Goal: Information Seeking & Learning: Learn about a topic

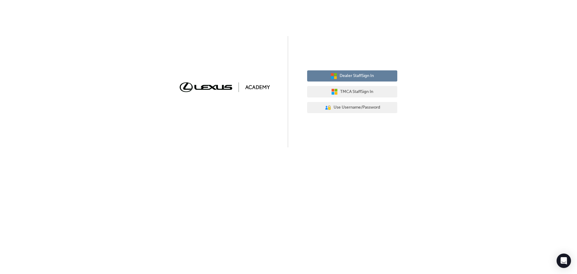
click at [351, 75] on span "Dealer Staff Sign In" at bounding box center [357, 75] width 34 height 7
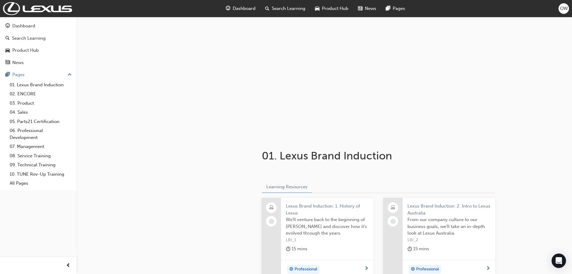
click at [247, 5] on span "Dashboard" at bounding box center [244, 8] width 23 height 7
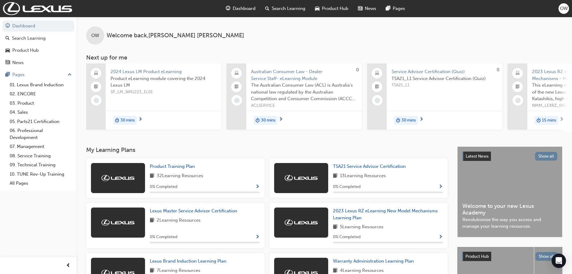
click at [330, 10] on span "Product Hub" at bounding box center [335, 8] width 26 height 7
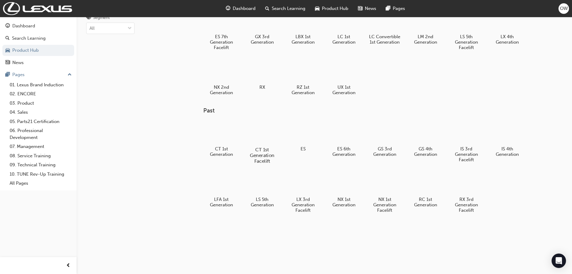
scroll to position [32, 0]
click at [232, 186] on div at bounding box center [221, 182] width 33 height 24
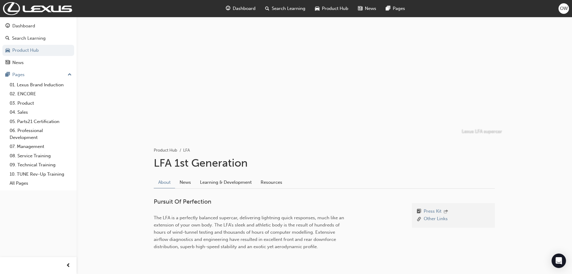
scroll to position [25, 0]
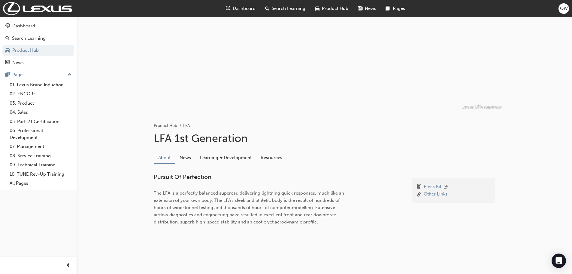
click at [190, 163] on div "About News Learning & Development Resources" at bounding box center [324, 158] width 341 height 12
click at [188, 160] on link "News" at bounding box center [185, 157] width 20 height 11
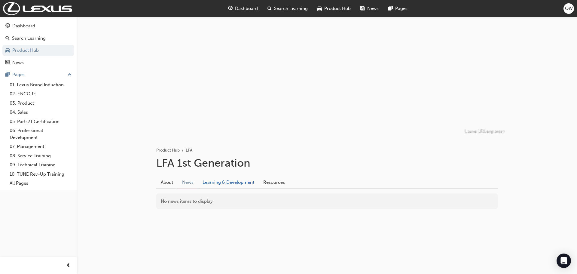
click at [215, 180] on link "Learning & Development" at bounding box center [228, 181] width 61 height 11
click at [280, 186] on link "Resources" at bounding box center [274, 181] width 31 height 11
click at [166, 187] on link "About" at bounding box center [164, 181] width 21 height 11
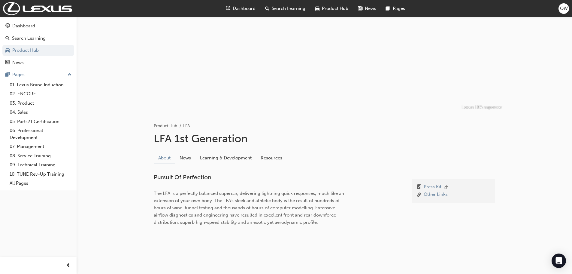
scroll to position [25, 0]
click at [193, 199] on span "The LFA is a perfectly balanced supercar, delivering lightning quick responses,…" at bounding box center [250, 207] width 192 height 34
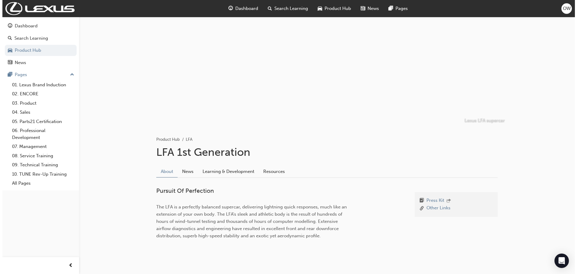
scroll to position [0, 0]
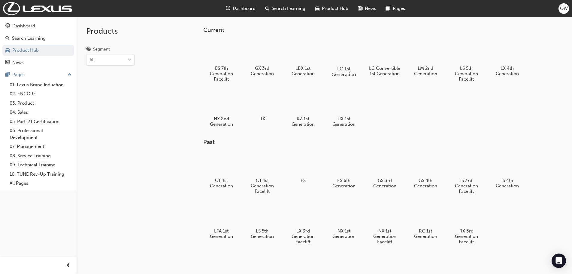
click at [354, 60] on div at bounding box center [343, 51] width 33 height 24
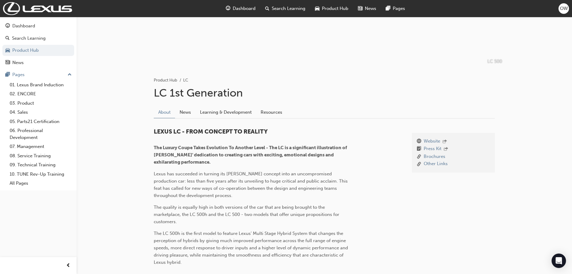
scroll to position [90, 0]
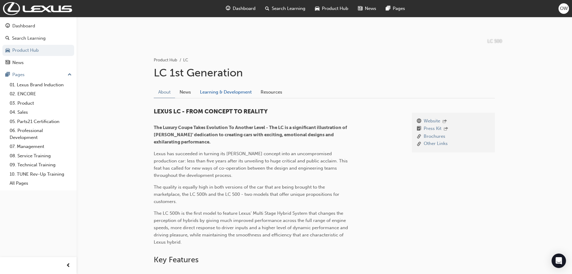
click at [209, 94] on link "Learning & Development" at bounding box center [226, 91] width 61 height 11
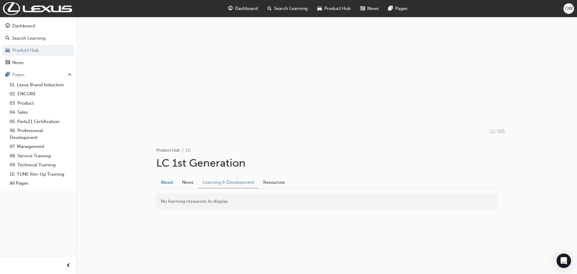
click at [163, 185] on link "About" at bounding box center [166, 181] width 21 height 11
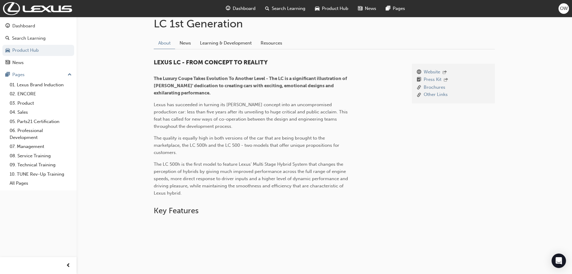
scroll to position [195, 0]
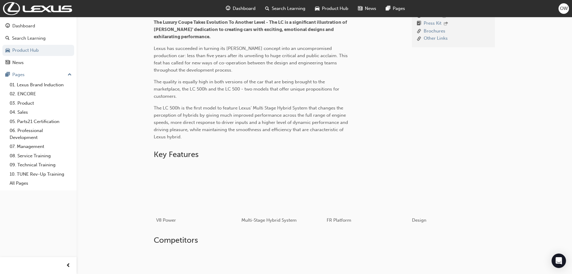
click at [276, 195] on div "button" at bounding box center [282, 188] width 81 height 45
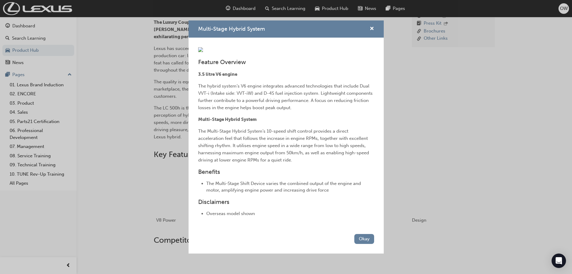
scroll to position [0, 0]
click at [203, 52] on img "Multi-Stage Hybrid System" at bounding box center [200, 49] width 5 height 5
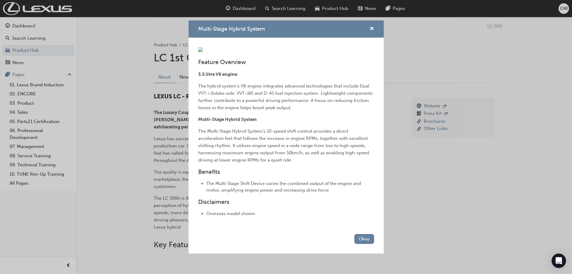
click at [447, 156] on div "Multi-Stage Hybrid System Feature Overview 3.5 litre V6 engine The hybrid syste…" at bounding box center [286, 137] width 572 height 274
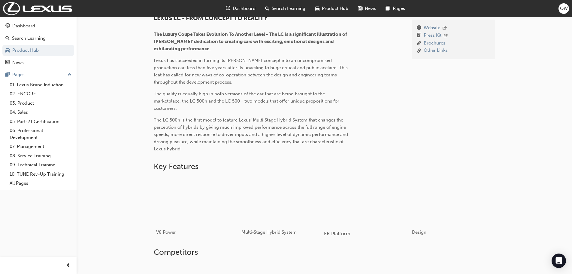
scroll to position [212, 0]
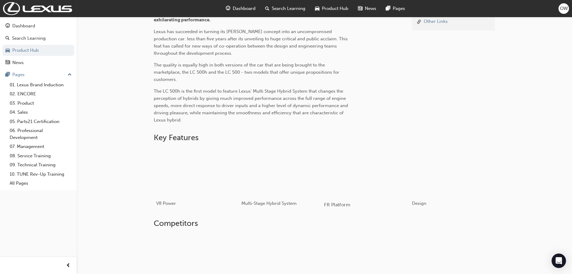
click at [355, 179] on div "button" at bounding box center [367, 172] width 86 height 48
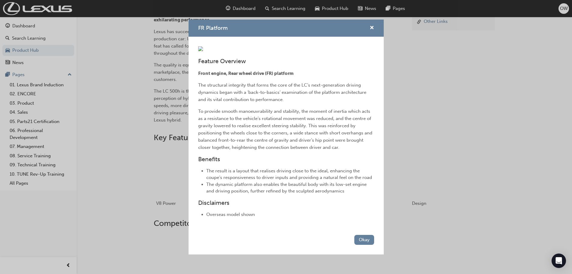
scroll to position [60, 0]
